Goal: Use online tool/utility: Utilize a website feature to perform a specific function

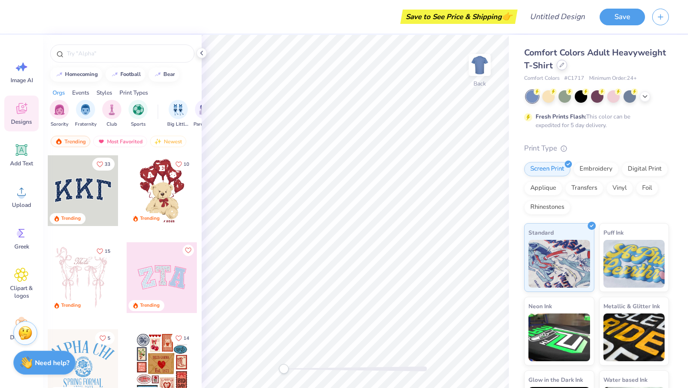
click at [560, 65] on icon at bounding box center [561, 65] width 5 height 5
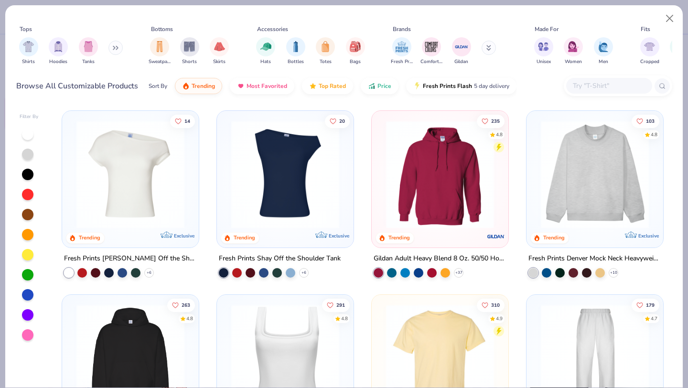
click at [586, 193] on img at bounding box center [594, 174] width 117 height 108
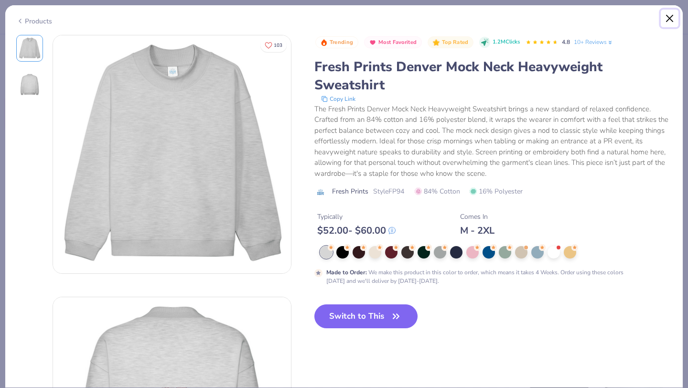
click at [666, 20] on button "Close" at bounding box center [669, 19] width 18 height 18
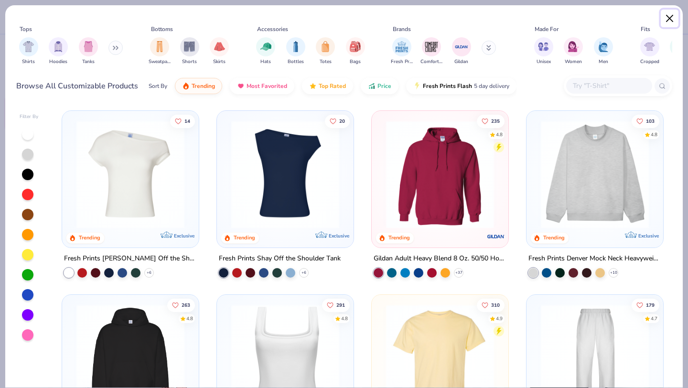
click at [664, 19] on button "Close" at bounding box center [669, 19] width 18 height 18
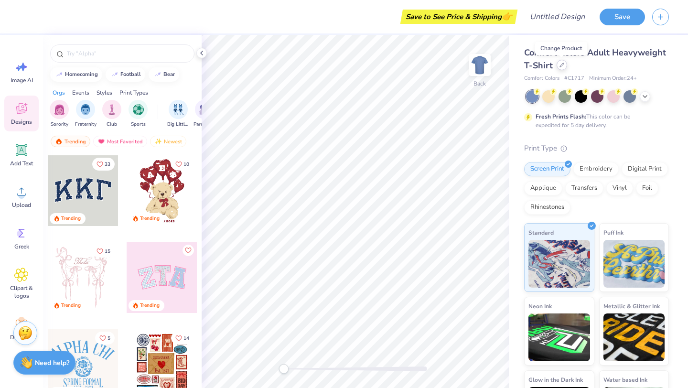
click at [561, 69] on div at bounding box center [561, 65] width 11 height 11
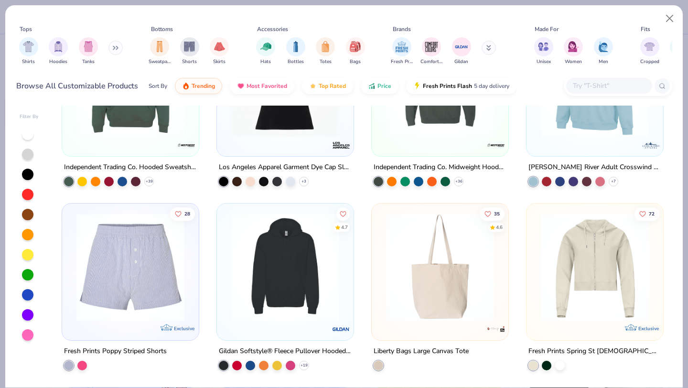
scroll to position [2830, 0]
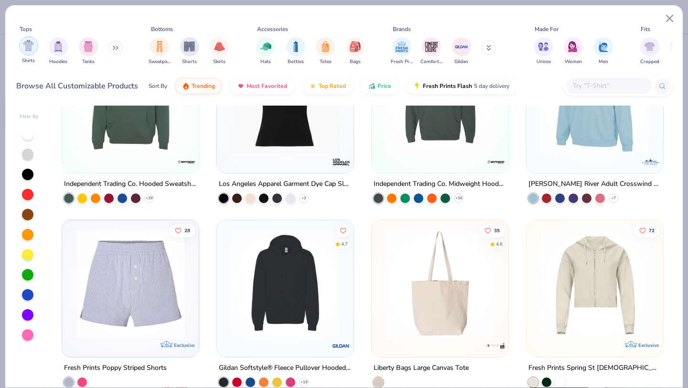
click at [31, 46] on img "filter for Shirts" at bounding box center [28, 45] width 11 height 11
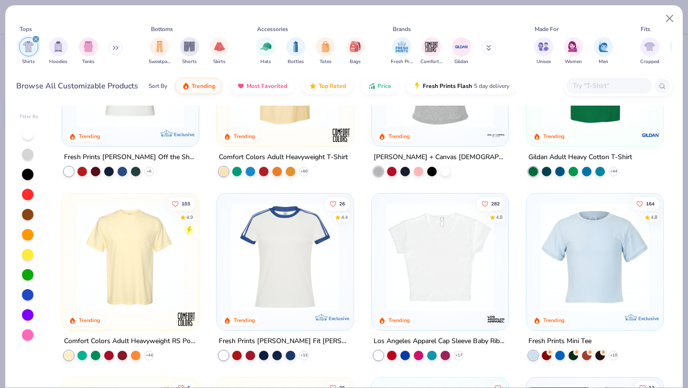
scroll to position [96, 0]
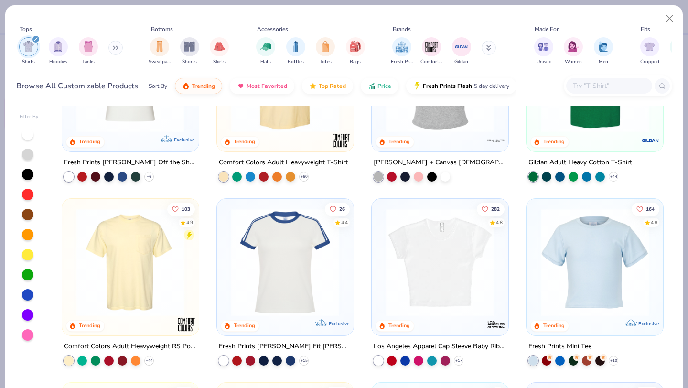
click at [425, 244] on img at bounding box center [439, 262] width 117 height 108
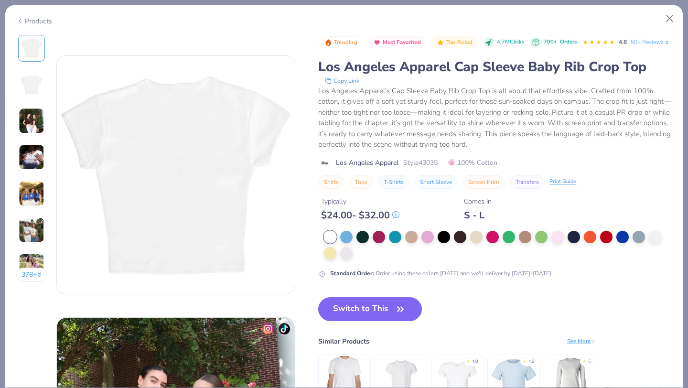
scroll to position [243, 0]
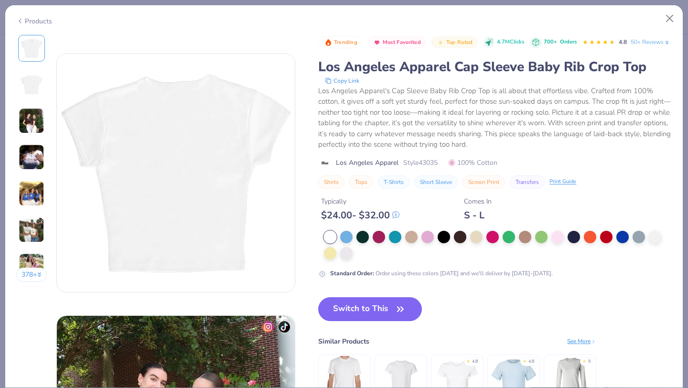
click at [566, 278] on div "Standard Order : Order using these colors today and we'll deliver by Oct 11-14." at bounding box center [494, 254] width 353 height 47
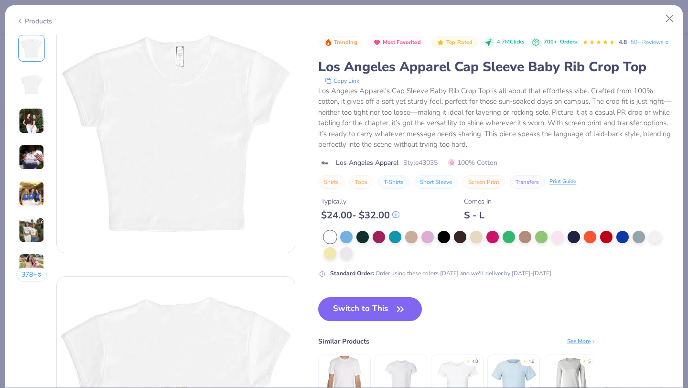
scroll to position [0, 0]
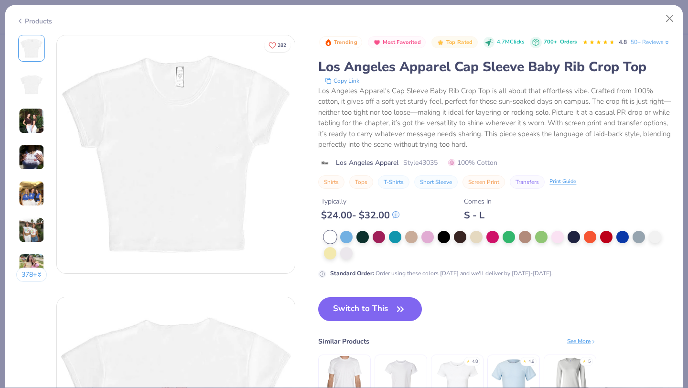
click at [535, 243] on div "Trending Most Favorited Top Rated 4.7M Clicks 700+ Orders 4.8 50+ Reviews Los A…" at bounding box center [494, 156] width 353 height 243
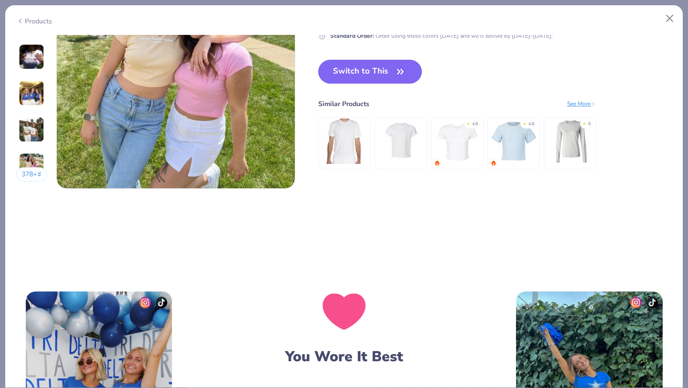
scroll to position [1650, 0]
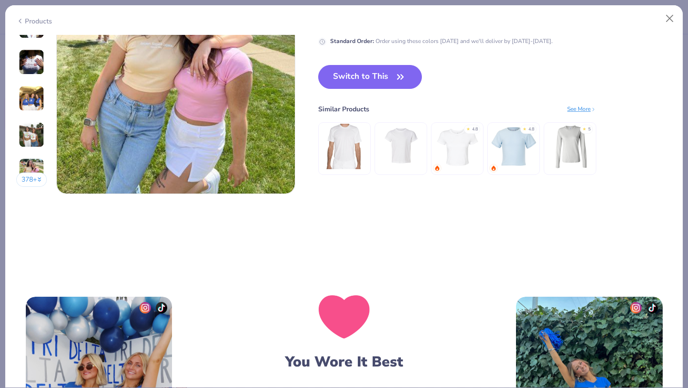
click at [460, 154] on img at bounding box center [456, 146] width 45 height 45
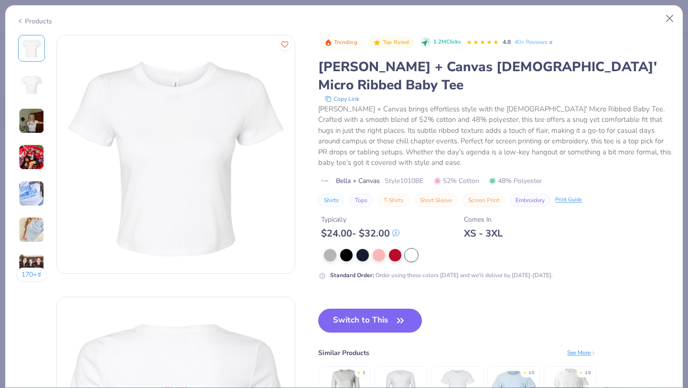
click at [39, 112] on img at bounding box center [32, 121] width 26 height 26
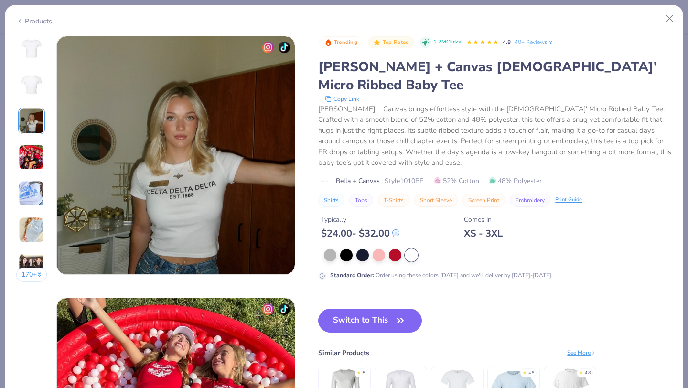
scroll to position [523, 0]
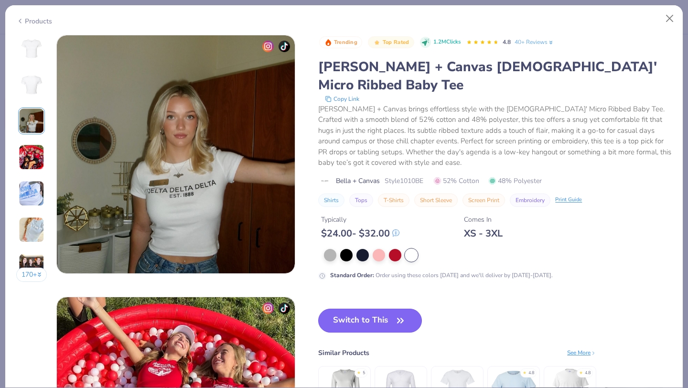
click at [365, 308] on button "Switch to This" at bounding box center [370, 320] width 104 height 24
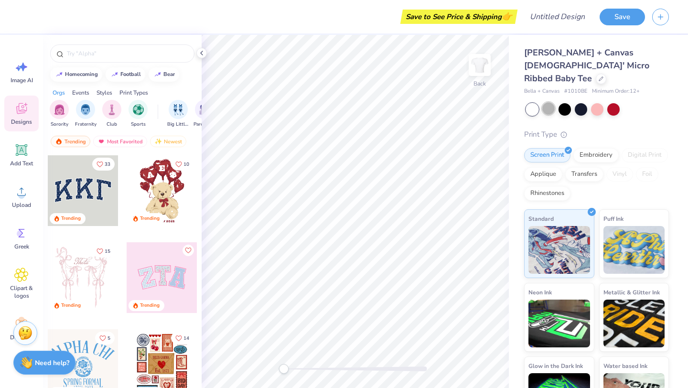
click at [550, 102] on div at bounding box center [548, 108] width 12 height 12
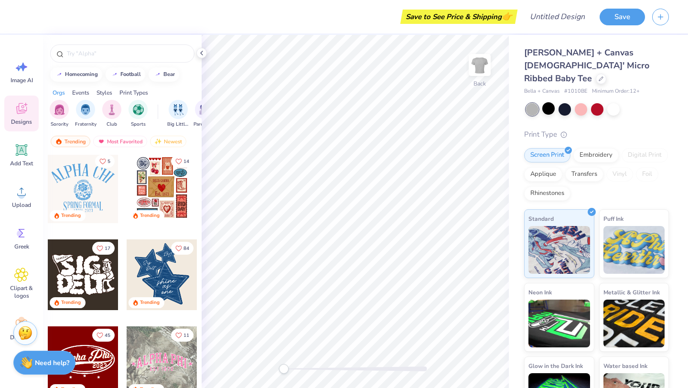
scroll to position [179, 0]
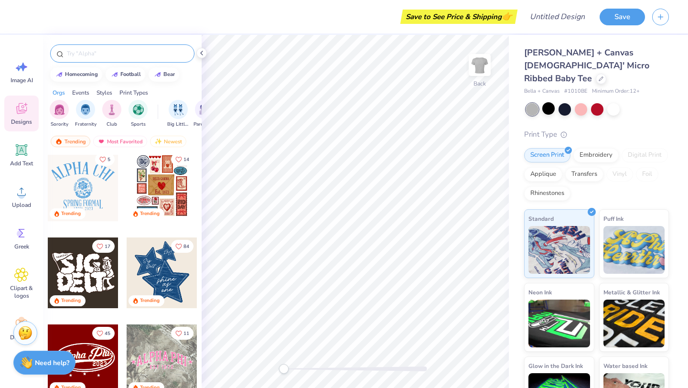
click at [83, 59] on div at bounding box center [122, 53] width 144 height 18
click at [84, 53] on input "text" at bounding box center [127, 54] width 122 height 10
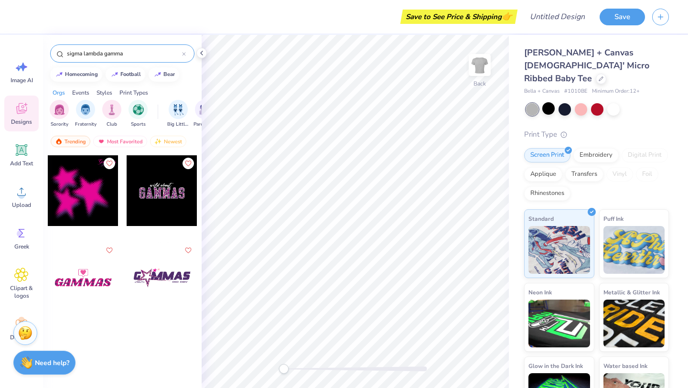
type input "sigma lambda gamma"
click at [157, 359] on div at bounding box center [122, 289] width 159 height 268
click at [61, 111] on img "filter for Sorority" at bounding box center [59, 108] width 11 height 11
click at [85, 282] on div at bounding box center [83, 277] width 71 height 71
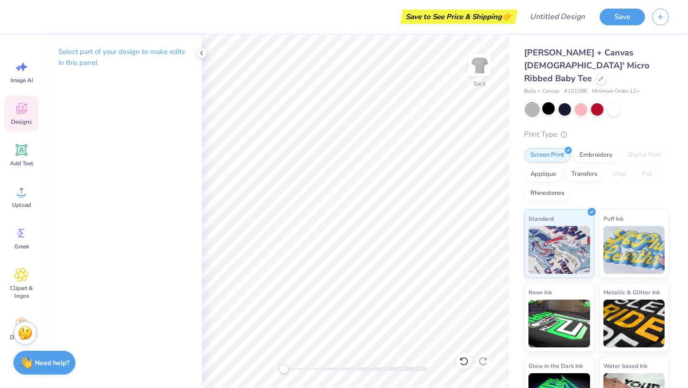
click at [16, 116] on div "Designs" at bounding box center [21, 113] width 34 height 36
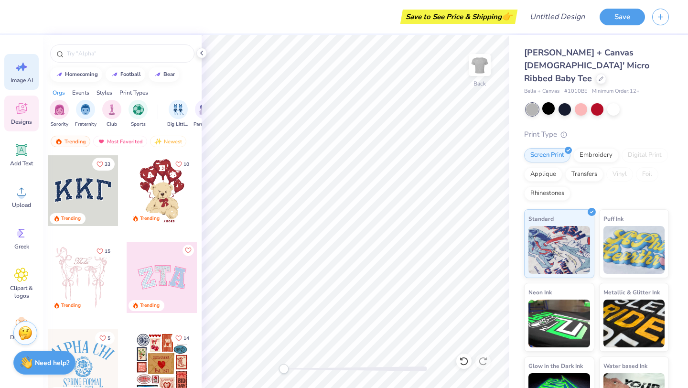
click at [9, 71] on div "Image AI" at bounding box center [21, 72] width 34 height 36
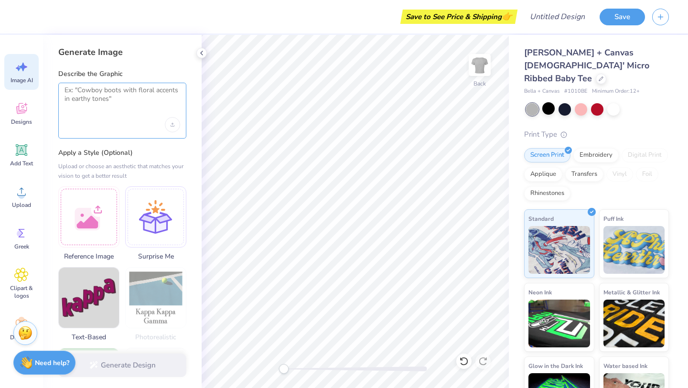
click at [104, 95] on textarea at bounding box center [122, 98] width 116 height 24
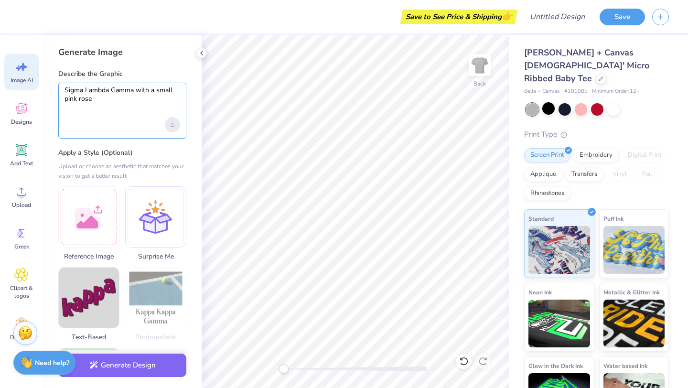
type textarea "Sigma Lambda Gamma with a small pink rose"
click at [166, 123] on div "Upload image" at bounding box center [172, 124] width 15 height 15
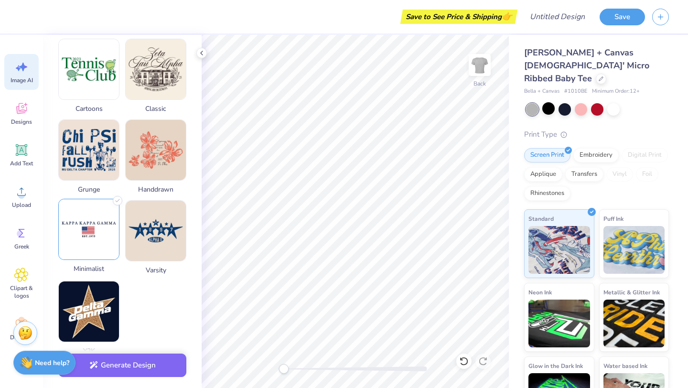
scroll to position [392, 0]
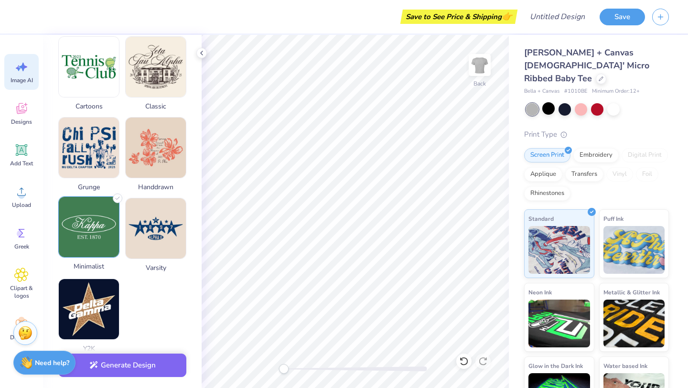
click at [98, 233] on img at bounding box center [89, 227] width 60 height 60
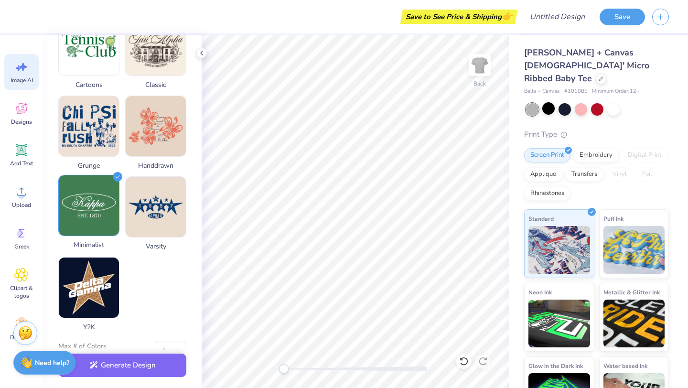
scroll to position [436, 0]
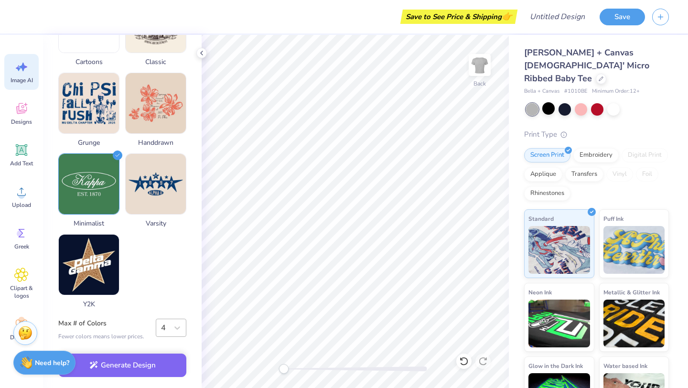
click at [167, 322] on div "4" at bounding box center [164, 327] width 7 height 11
click at [164, 189] on div "1" at bounding box center [171, 182] width 31 height 19
click at [151, 360] on button "Generate Design" at bounding box center [122, 362] width 128 height 23
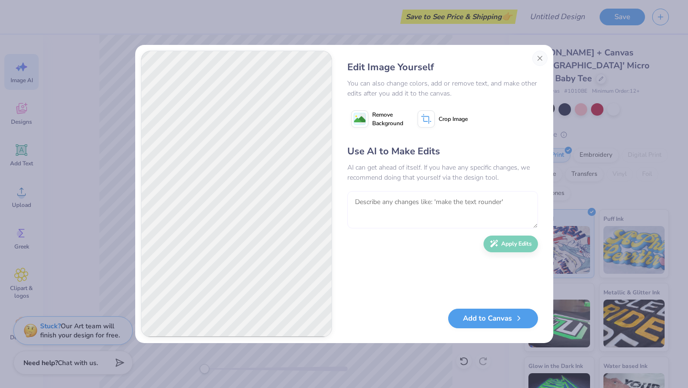
click at [433, 196] on textarea at bounding box center [442, 209] width 190 height 37
type textarea "only a small simple pink rose, with the text "Sigma Lambda Gamma""
click at [523, 243] on button "Apply Edits" at bounding box center [510, 241] width 54 height 17
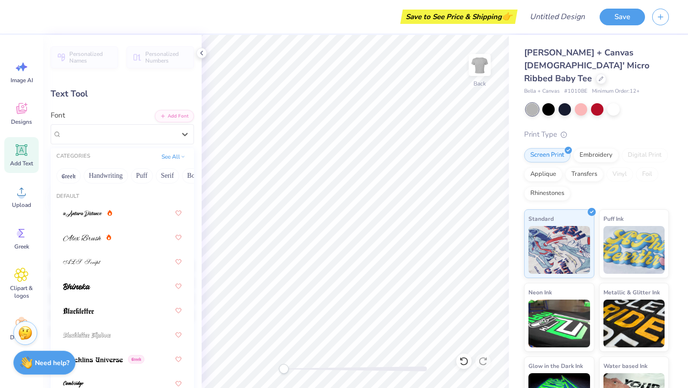
scroll to position [246, 0]
